Goal: Information Seeking & Learning: Learn about a topic

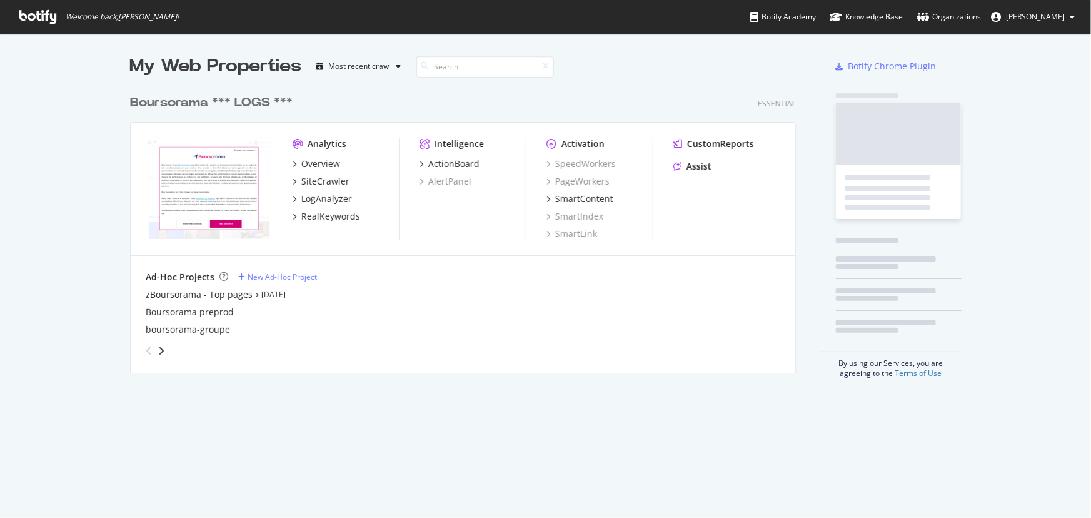
scroll to position [285, 667]
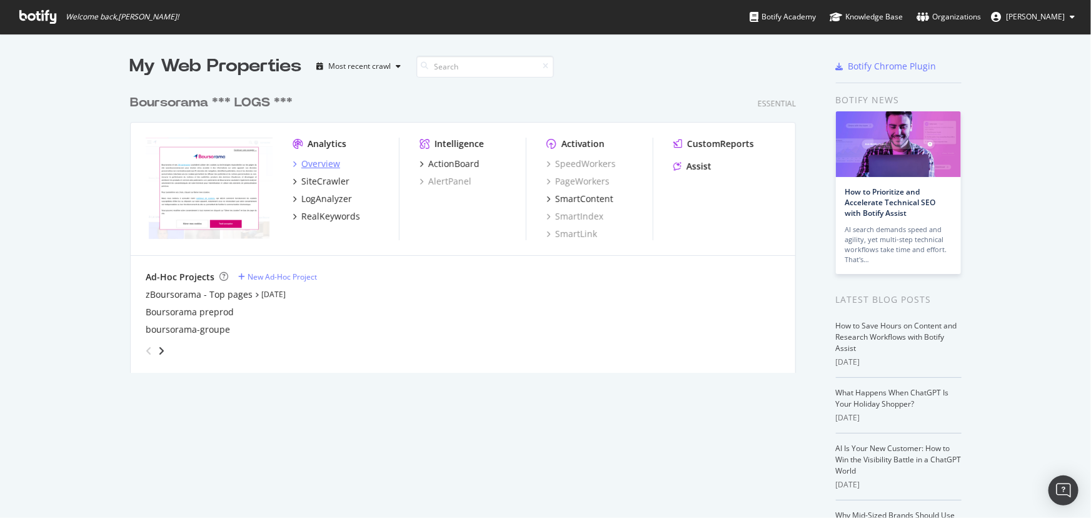
click at [328, 163] on div "Overview" at bounding box center [320, 164] width 39 height 13
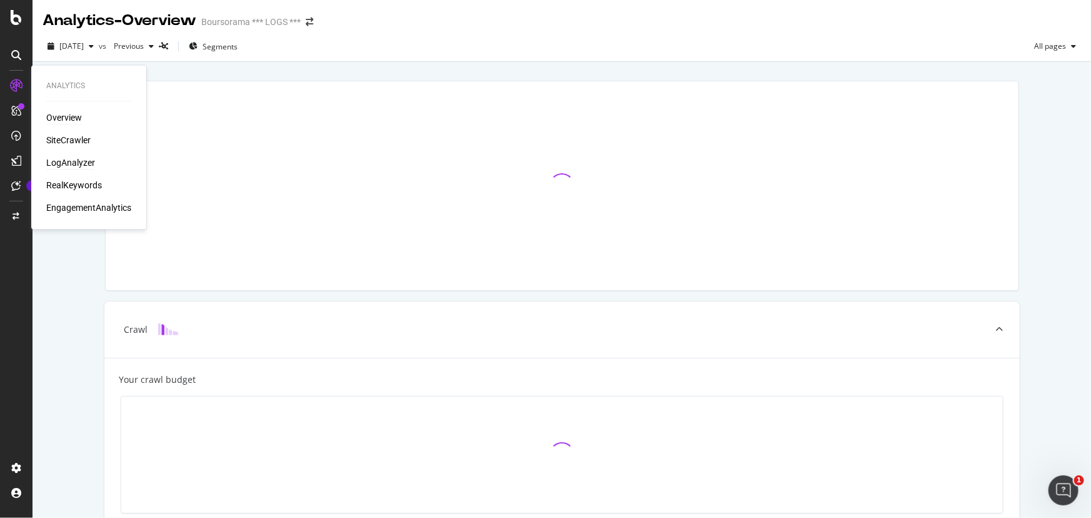
click at [64, 161] on div "LogAnalyzer" at bounding box center [70, 163] width 49 height 13
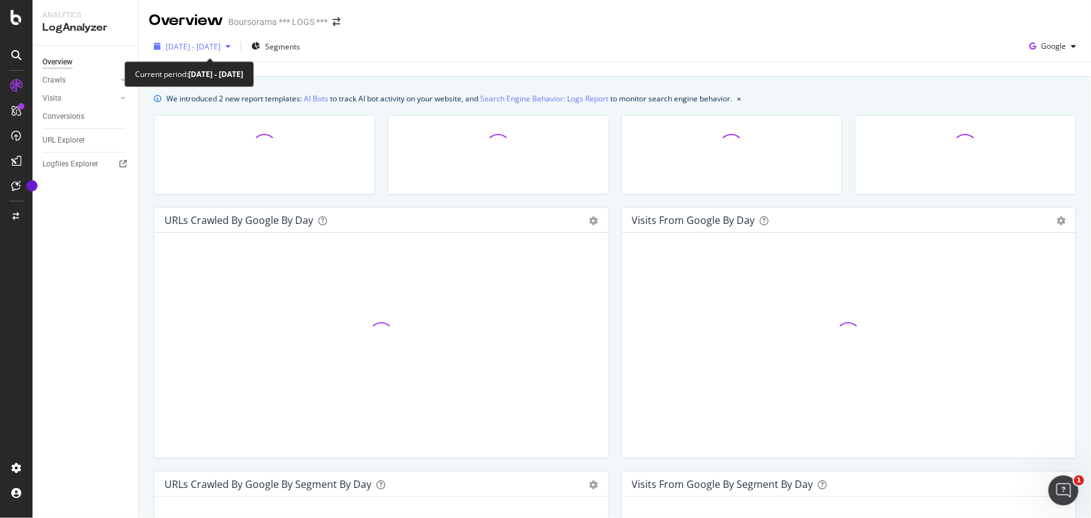
click at [221, 49] on span "[DATE] - [DATE]" at bounding box center [193, 46] width 55 height 11
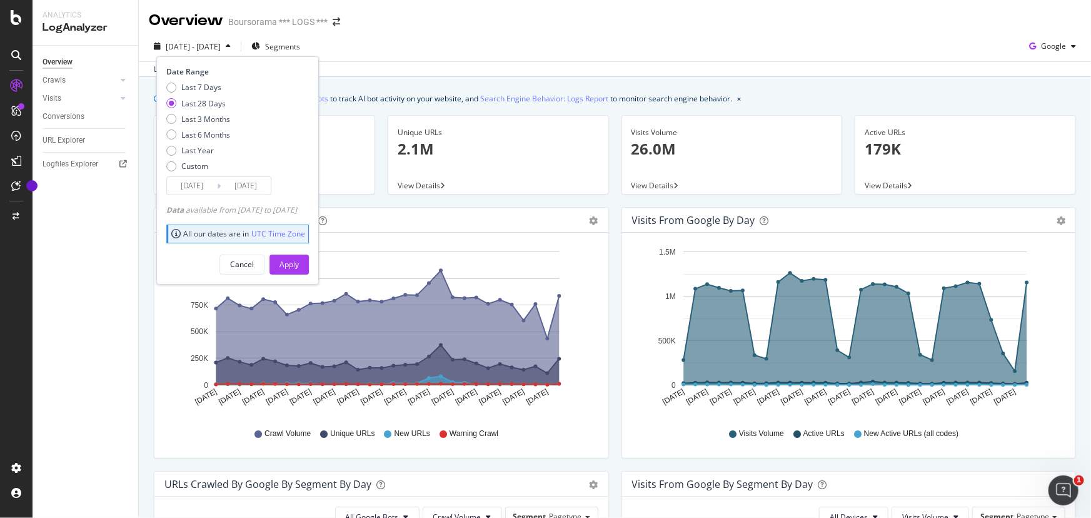
click at [150, 208] on div "URLs Crawled by Google by day Area Table Hold CTRL while clicking to filter the…" at bounding box center [382, 339] width 468 height 264
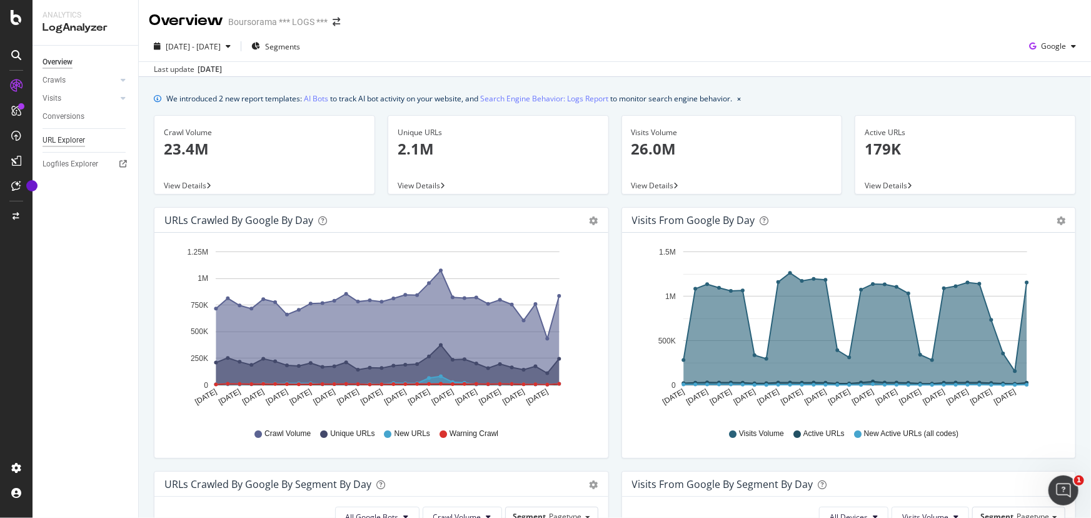
click at [68, 137] on div "URL Explorer" at bounding box center [64, 140] width 43 height 13
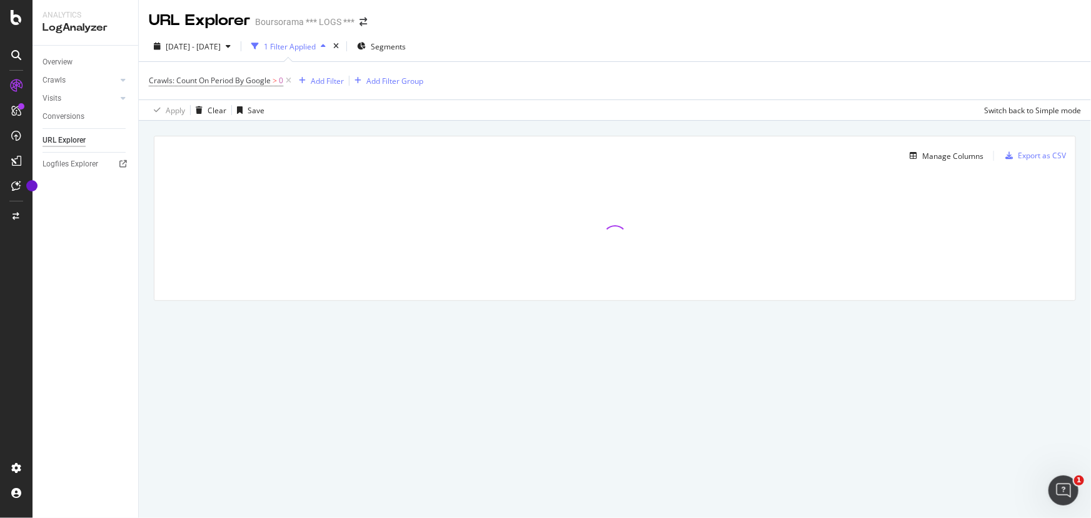
click at [309, 50] on div "1 Filter Applied" at bounding box center [290, 46] width 52 height 11
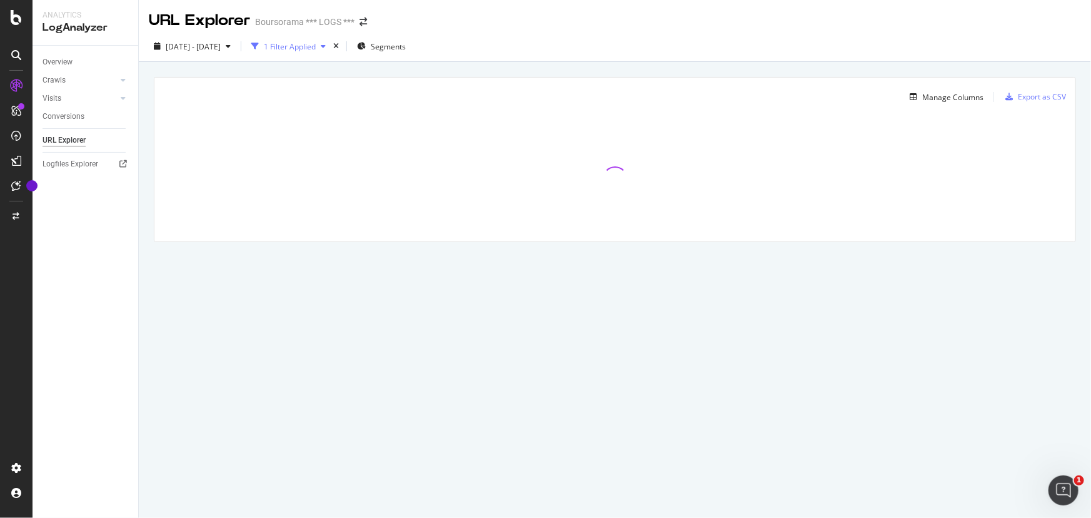
click at [309, 50] on div "1 Filter Applied" at bounding box center [290, 46] width 52 height 11
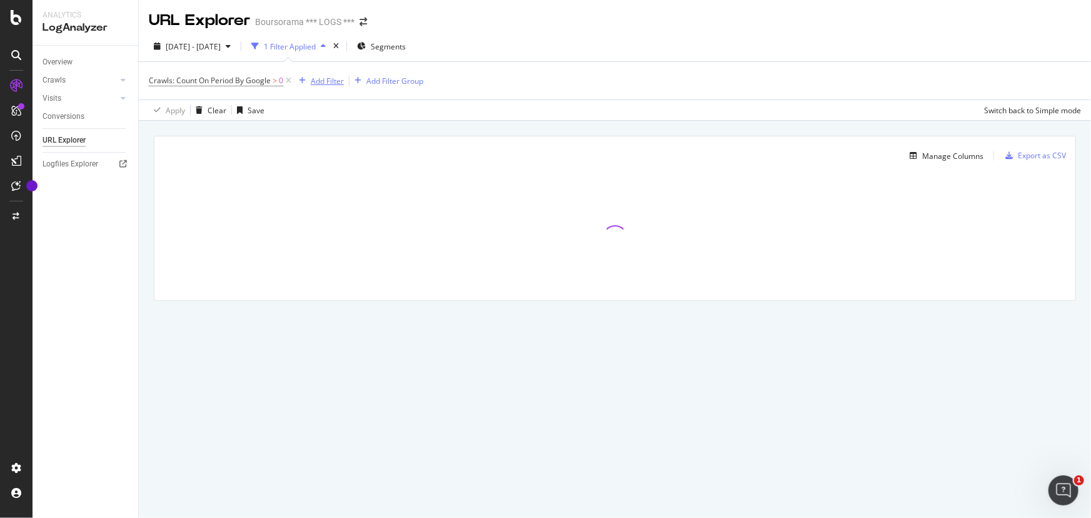
click at [320, 81] on div "Add Filter" at bounding box center [327, 81] width 33 height 11
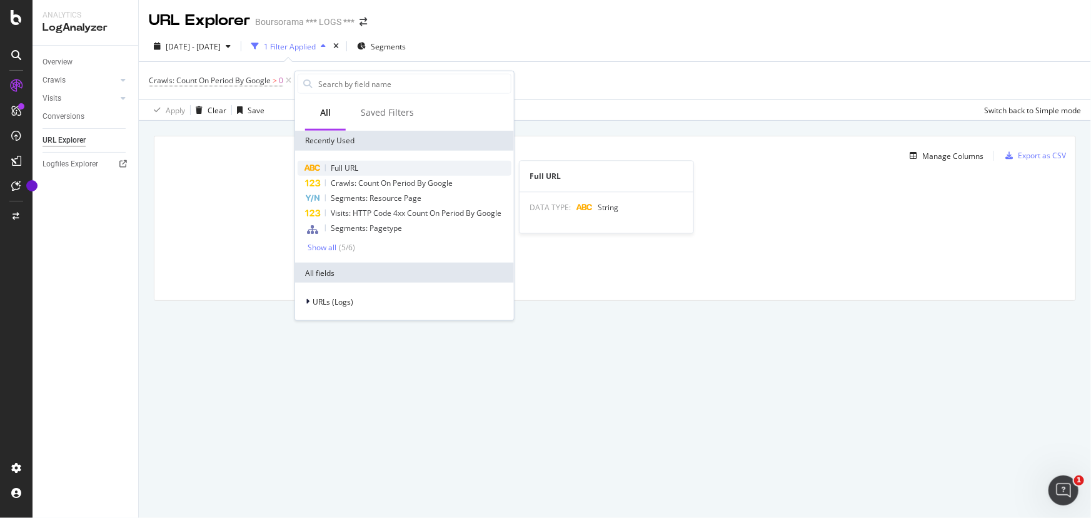
click at [338, 168] on span "Full URL" at bounding box center [345, 168] width 28 height 11
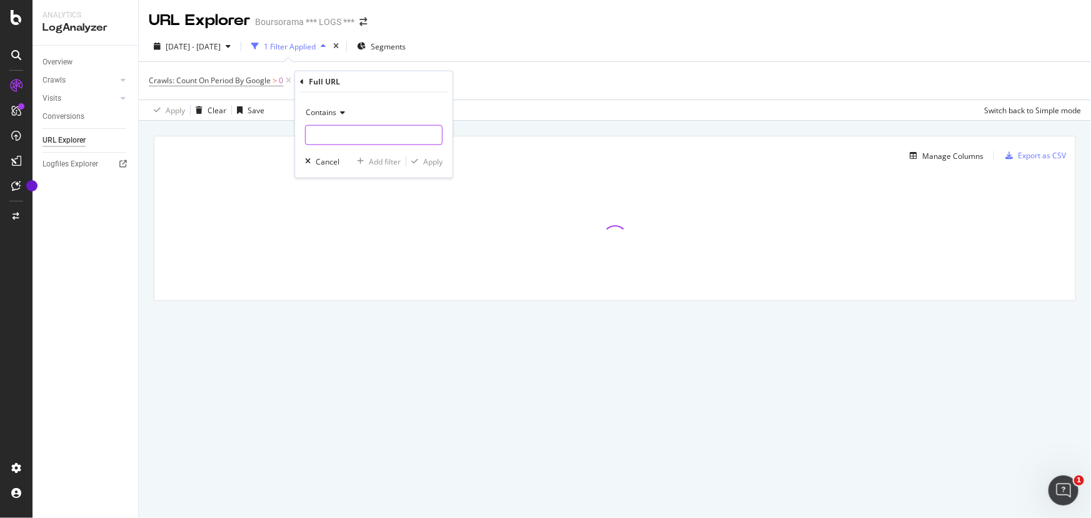
click at [326, 131] on input "text" at bounding box center [374, 135] width 136 height 20
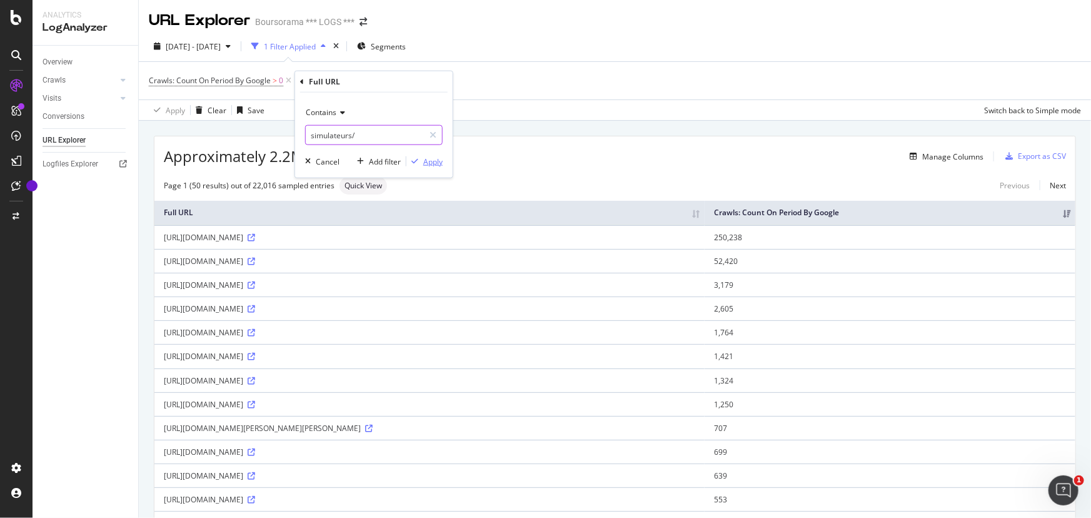
type input "simulateurs/"
click at [426, 156] on div "Apply" at bounding box center [432, 161] width 19 height 11
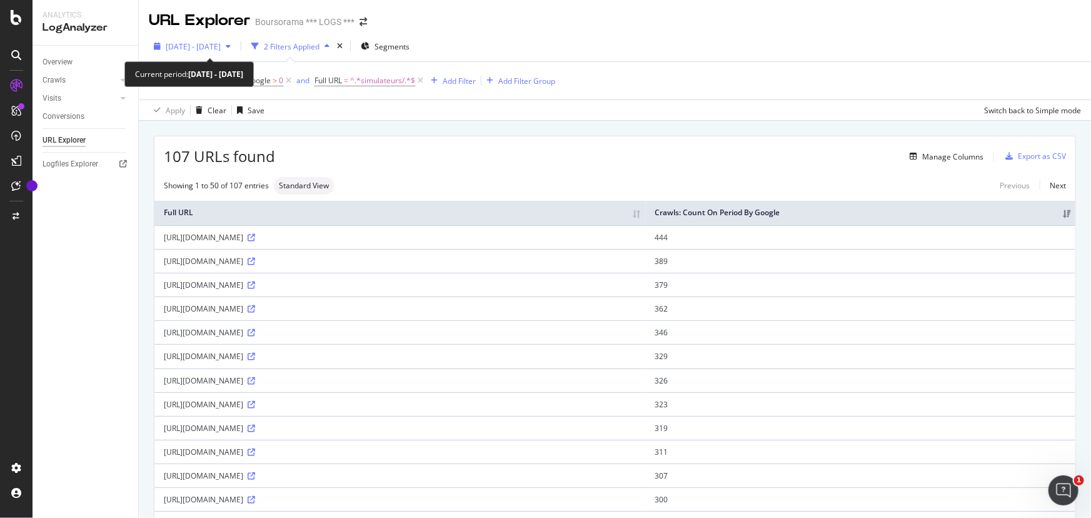
click at [221, 44] on span "[DATE] - [DATE]" at bounding box center [193, 46] width 55 height 11
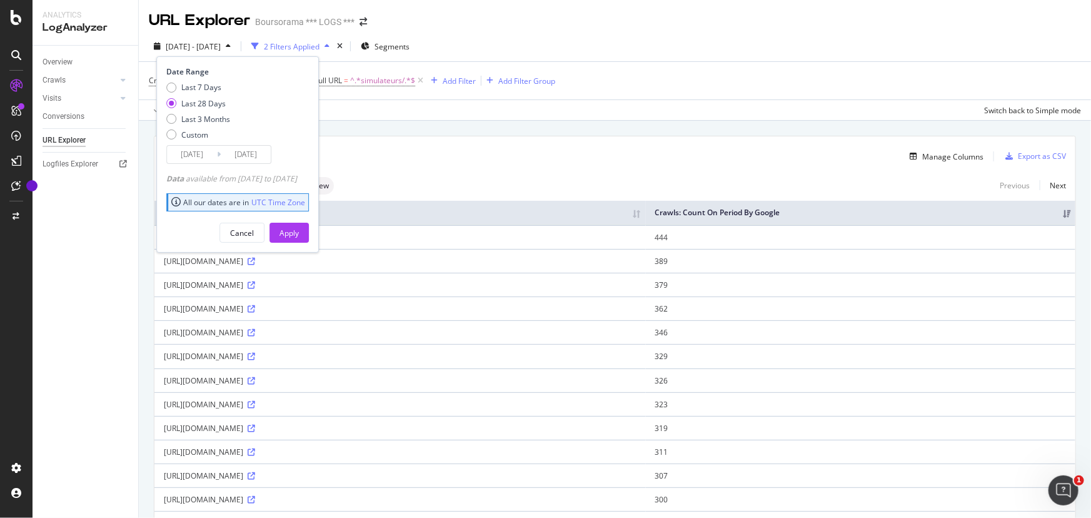
click at [203, 156] on input "[DATE]" at bounding box center [192, 155] width 50 height 18
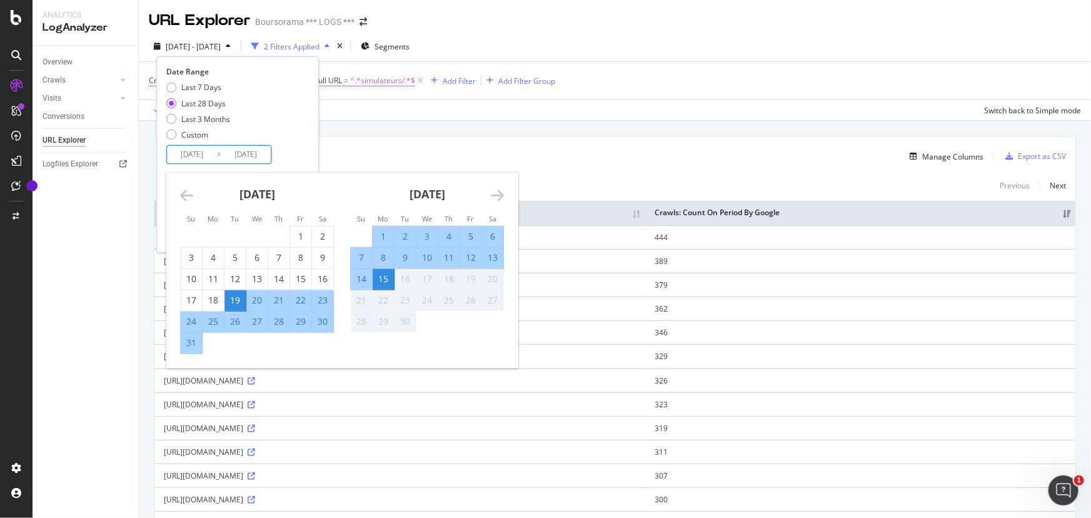
click at [184, 195] on icon "Move backward to switch to the previous month." at bounding box center [186, 195] width 13 height 15
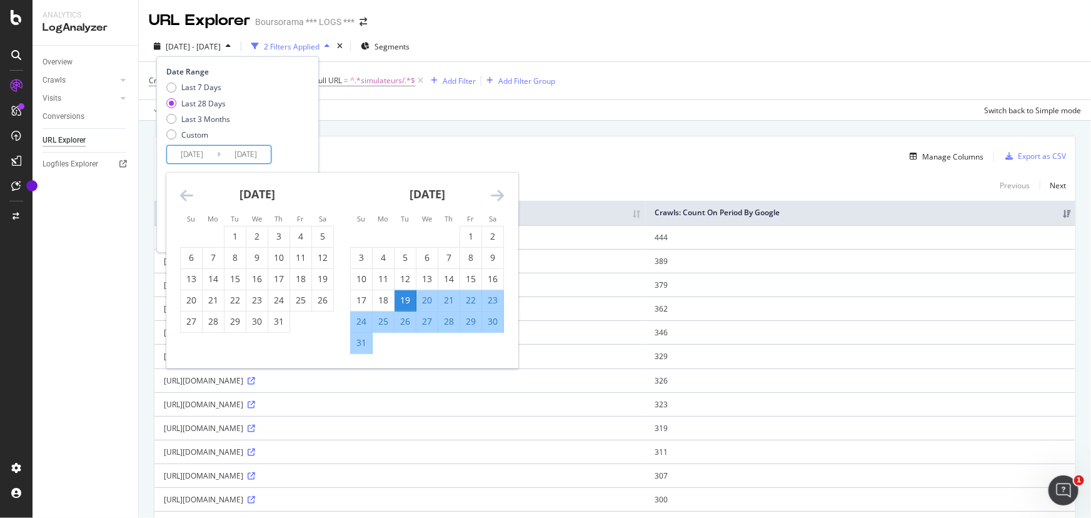
click at [184, 195] on icon "Move backward to switch to the previous month." at bounding box center [186, 195] width 13 height 15
click at [185, 195] on icon "Move backward to switch to the previous month." at bounding box center [186, 195] width 13 height 15
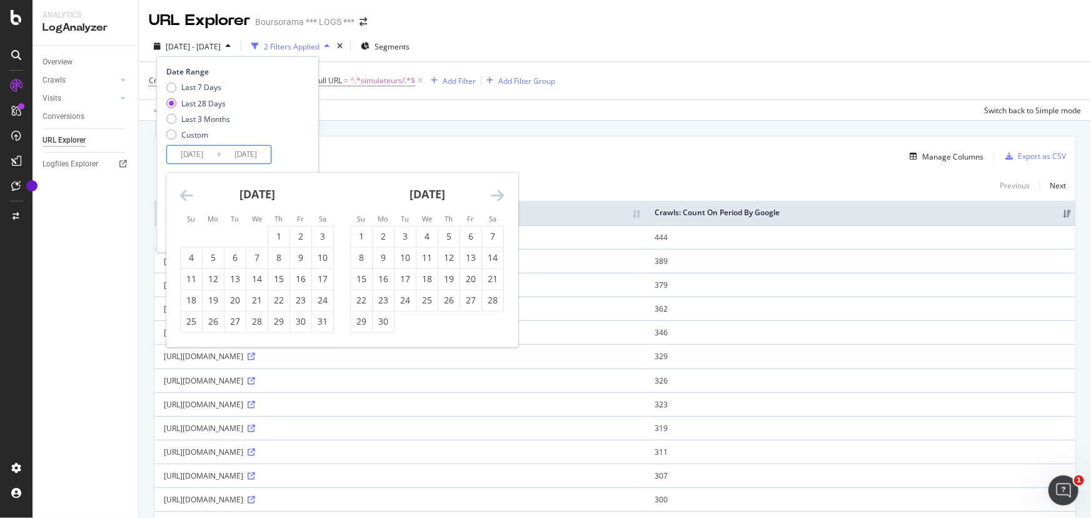
click at [186, 195] on icon "Move backward to switch to the previous month." at bounding box center [186, 195] width 13 height 15
click at [188, 195] on icon "Move backward to switch to the previous month." at bounding box center [186, 195] width 13 height 15
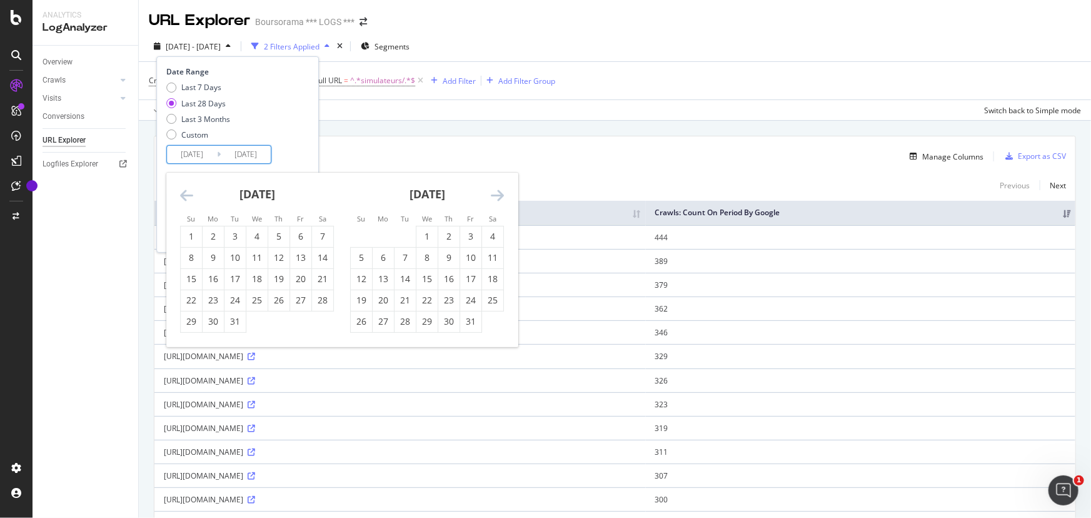
click at [188, 195] on icon "Move backward to switch to the previous month." at bounding box center [186, 195] width 13 height 15
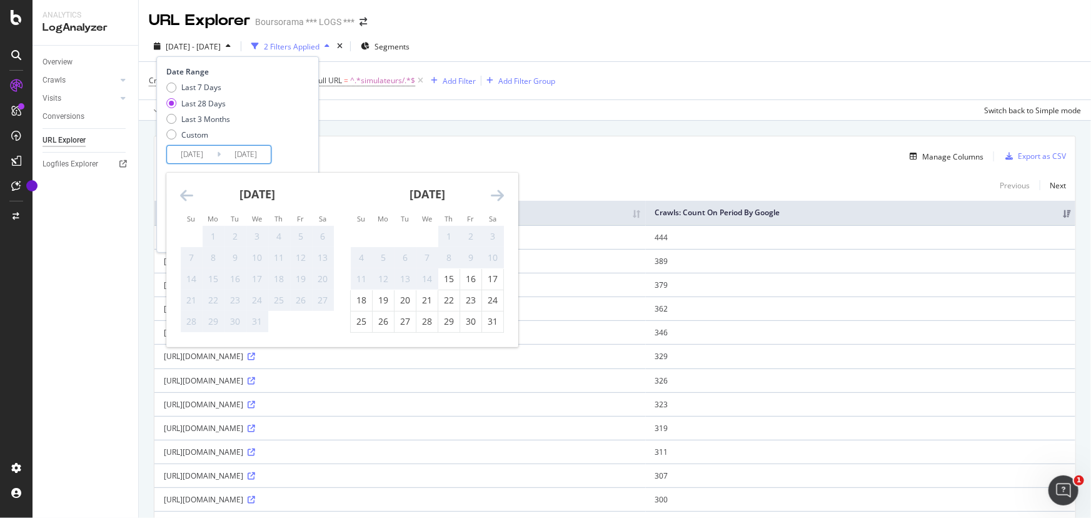
click at [500, 196] on icon "Move forward to switch to the next month." at bounding box center [497, 195] width 13 height 15
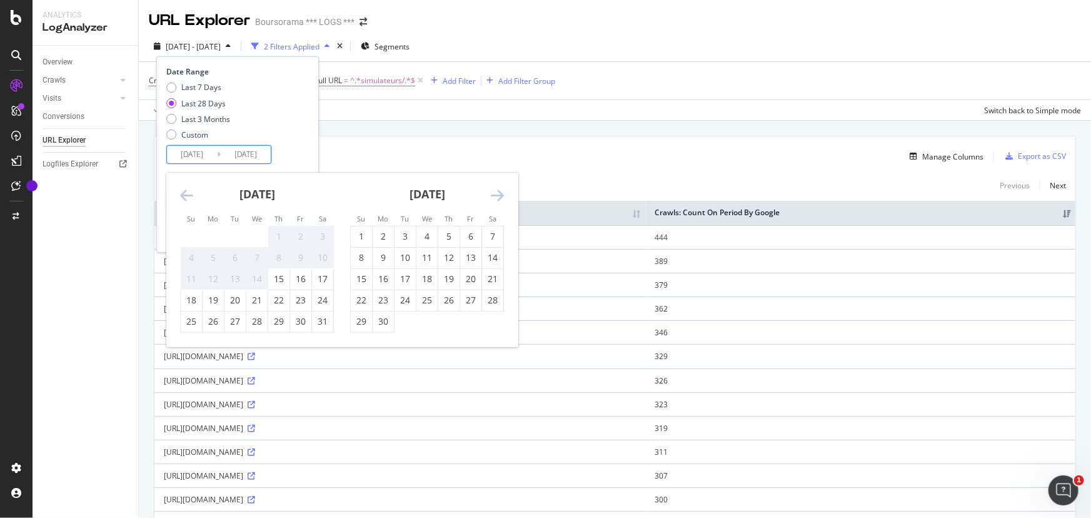
click at [499, 198] on icon "Move forward to switch to the next month." at bounding box center [497, 195] width 13 height 15
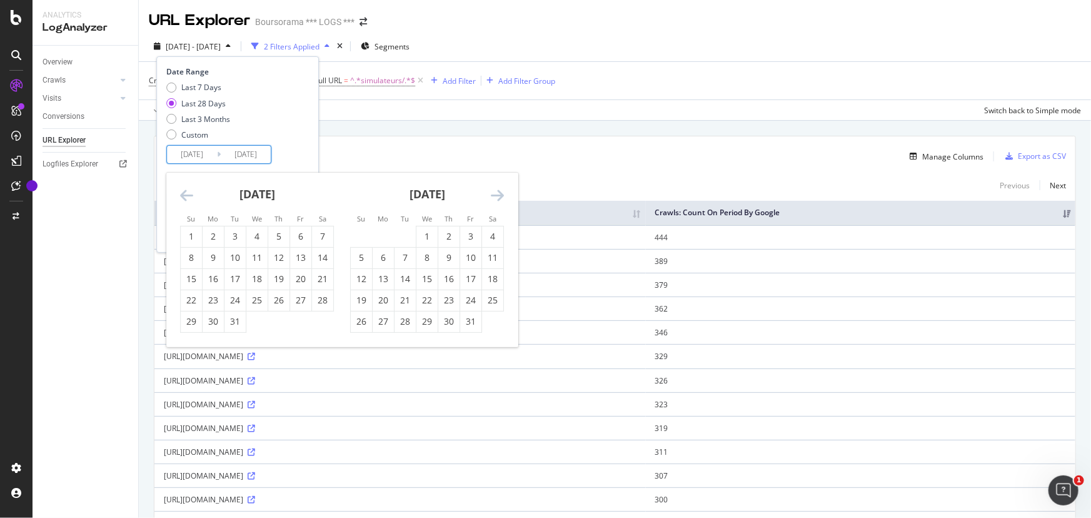
click at [499, 198] on icon "Move forward to switch to the next month." at bounding box center [497, 195] width 13 height 15
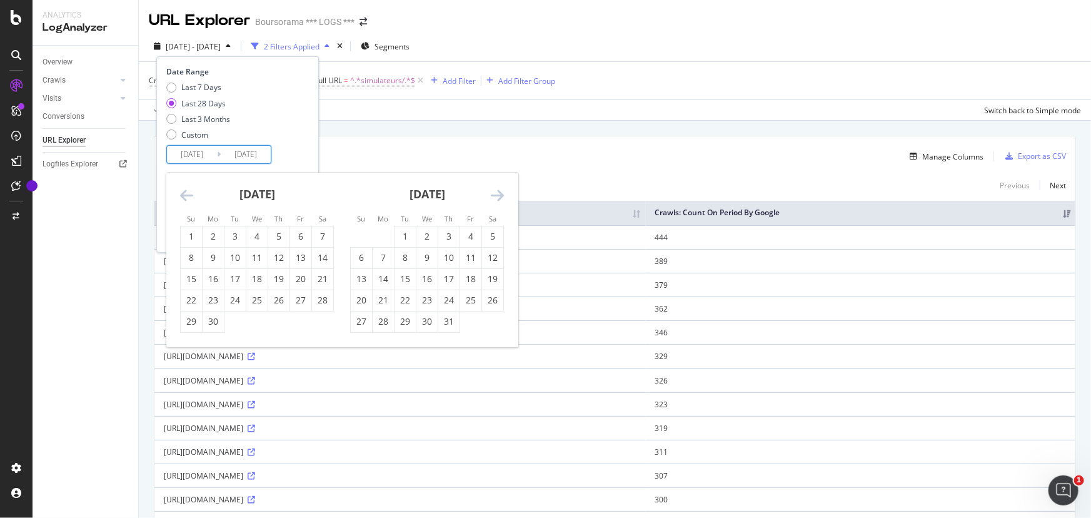
click at [499, 198] on icon "Move forward to switch to the next month." at bounding box center [497, 195] width 13 height 15
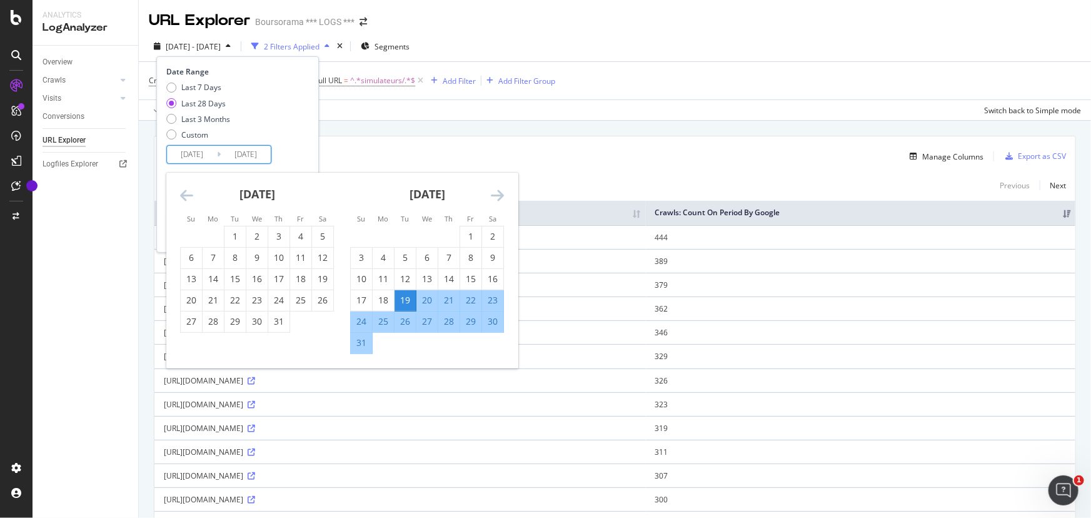
click at [499, 198] on icon "Move forward to switch to the next month." at bounding box center [497, 195] width 13 height 15
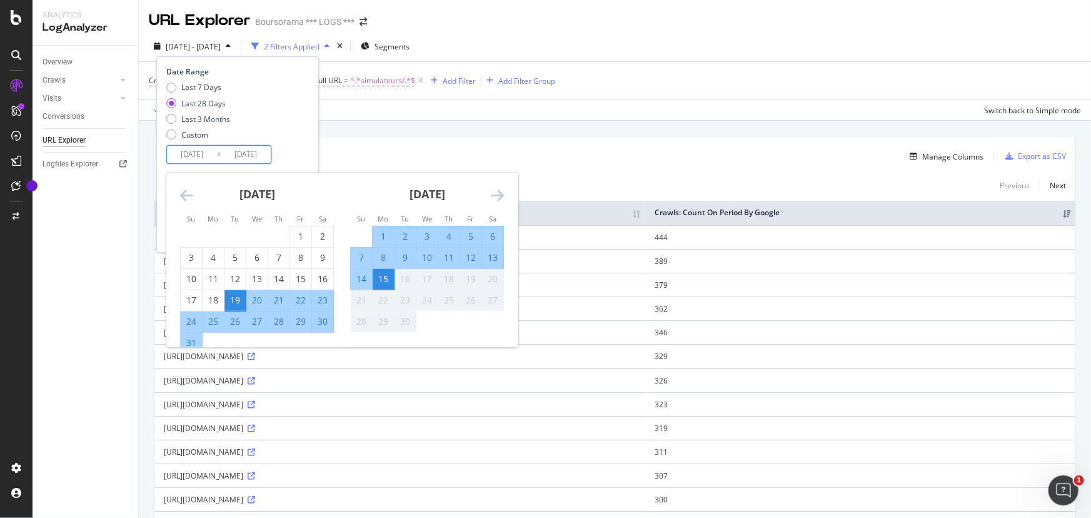
click at [188, 195] on icon "Move backward to switch to the previous month." at bounding box center [186, 195] width 13 height 15
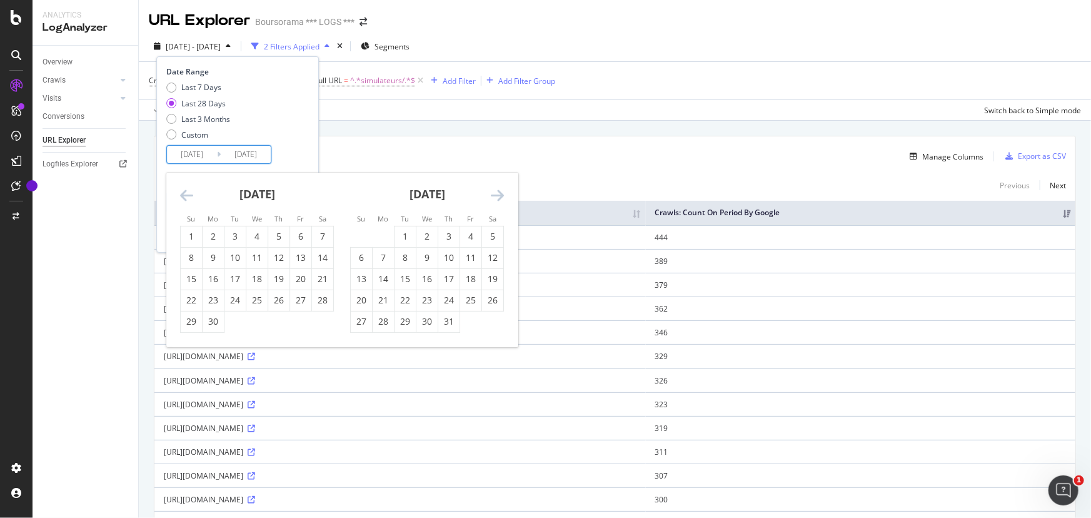
click at [188, 195] on icon "Move backward to switch to the previous month." at bounding box center [186, 195] width 13 height 15
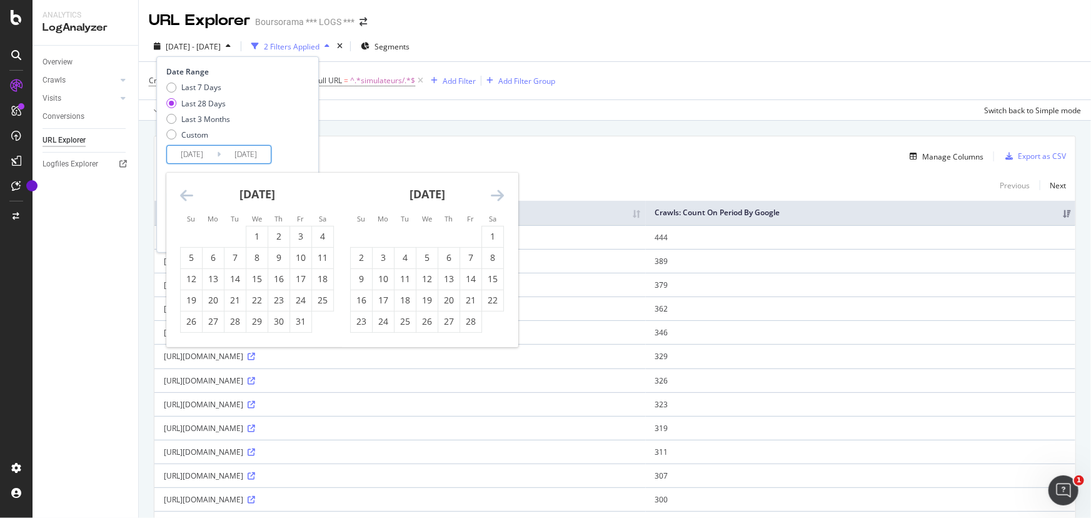
click at [188, 195] on icon "Move backward to switch to the previous month." at bounding box center [186, 195] width 13 height 15
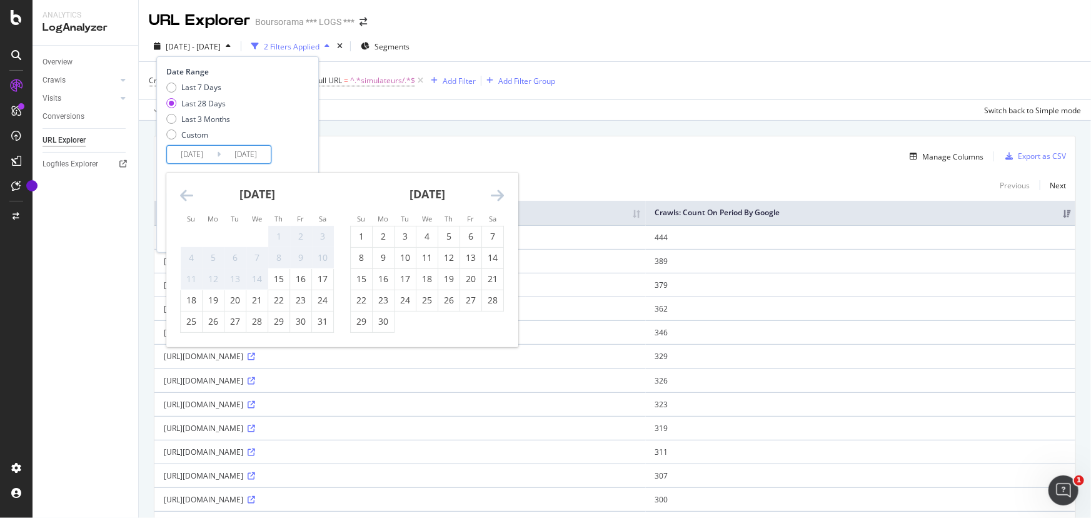
click at [188, 195] on icon "Move backward to switch to the previous month." at bounding box center [186, 195] width 13 height 15
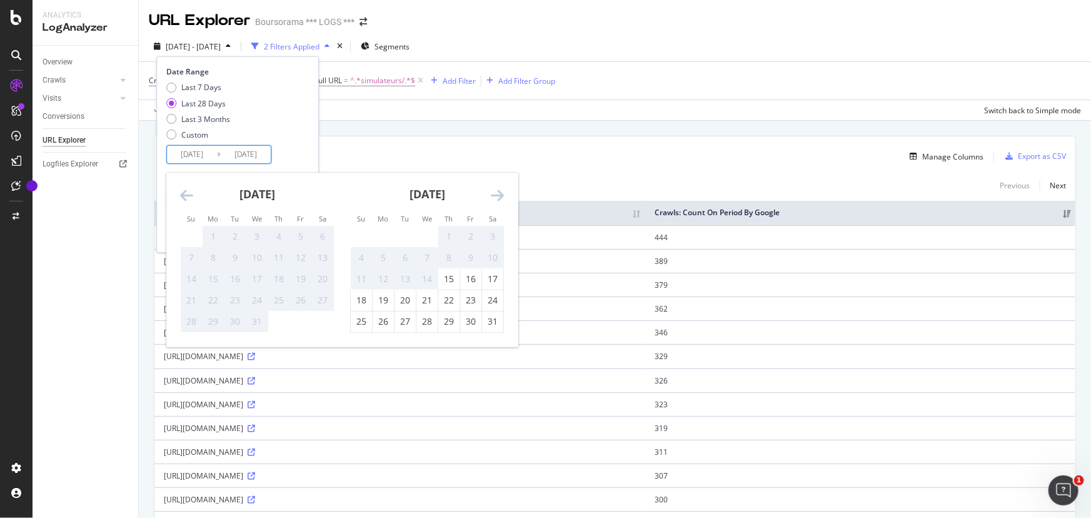
click at [507, 193] on div "[DATE] 1 2 3 4 5 6 7 8 9 10 11 12 13 14 15 16 17 18 19 20 21 22 23 24 25 26 27 …" at bounding box center [427, 253] width 170 height 160
click at [496, 195] on icon "Move forward to switch to the next month." at bounding box center [497, 195] width 13 height 15
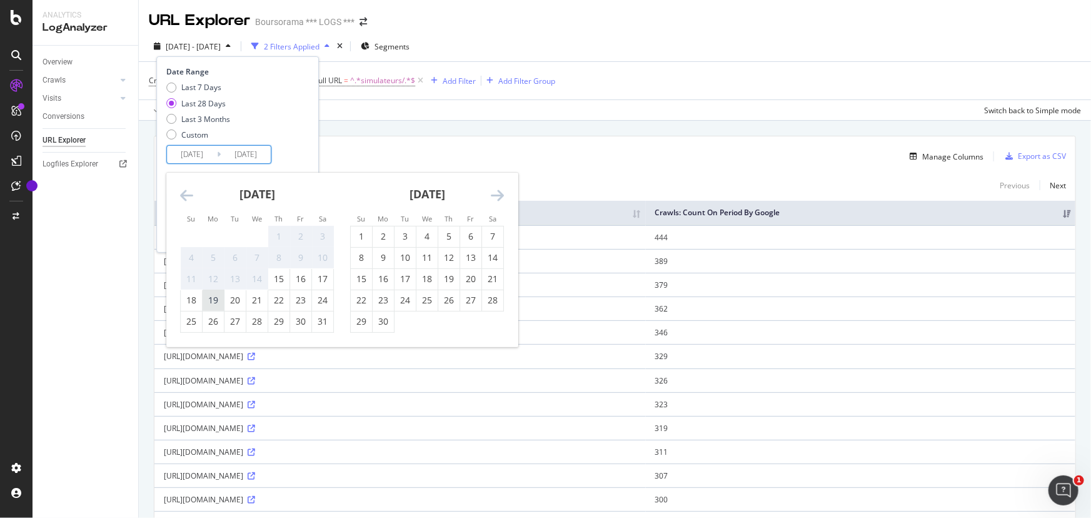
click at [210, 302] on div "19" at bounding box center [213, 300] width 21 height 13
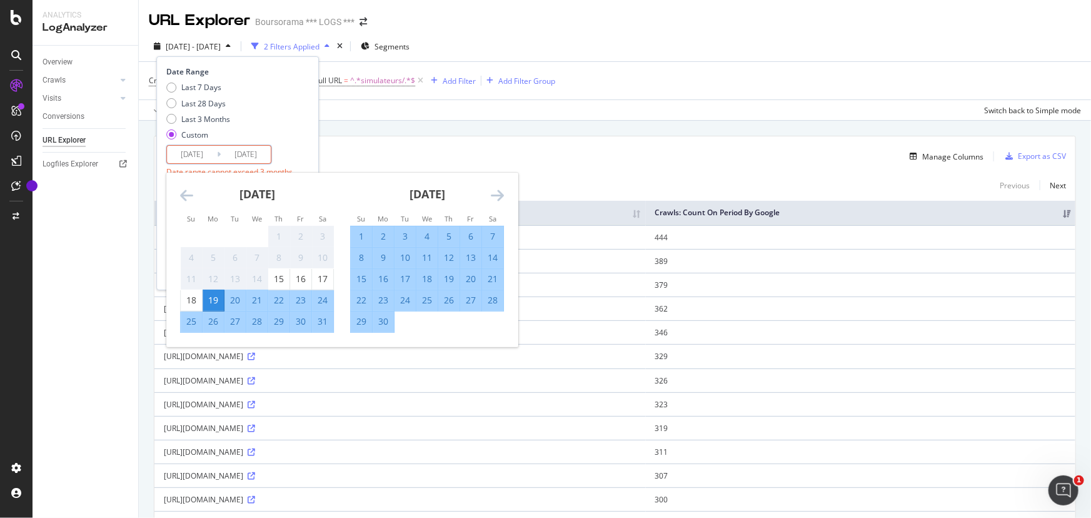
type input "[DATE]"
click at [362, 278] on div "15" at bounding box center [361, 279] width 21 height 13
type input "[DATE]"
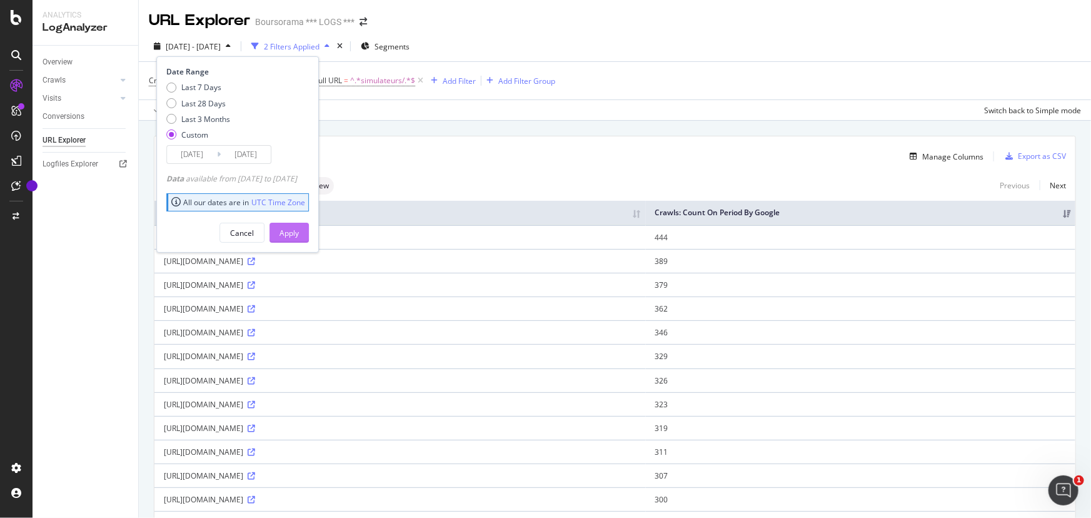
click at [309, 232] on button "Apply" at bounding box center [288, 233] width 39 height 20
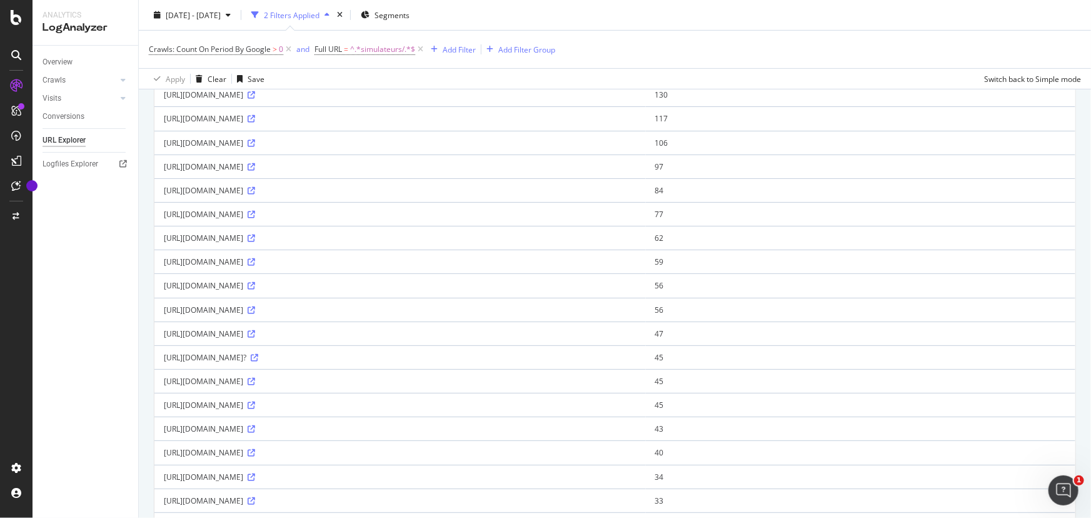
scroll to position [284, 0]
